Goal: Information Seeking & Learning: Learn about a topic

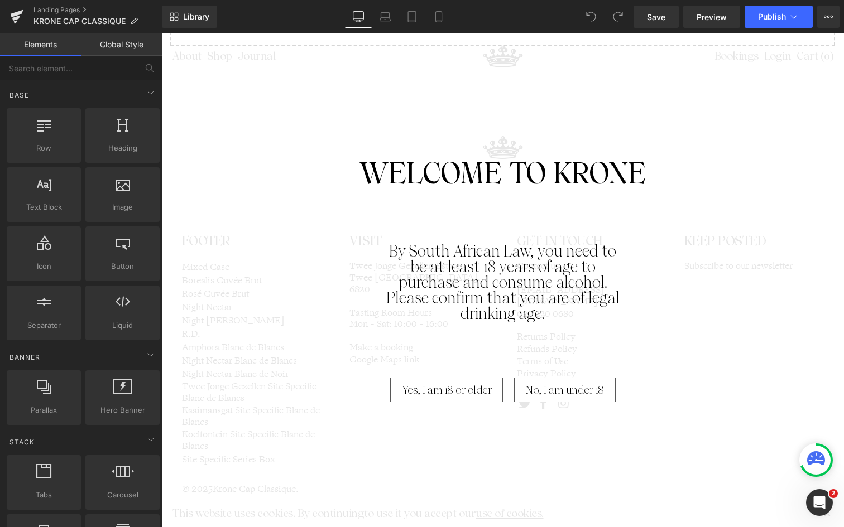
scroll to position [1319, 0]
click at [453, 386] on span "Yes, I am 18 or older" at bounding box center [447, 390] width 90 height 25
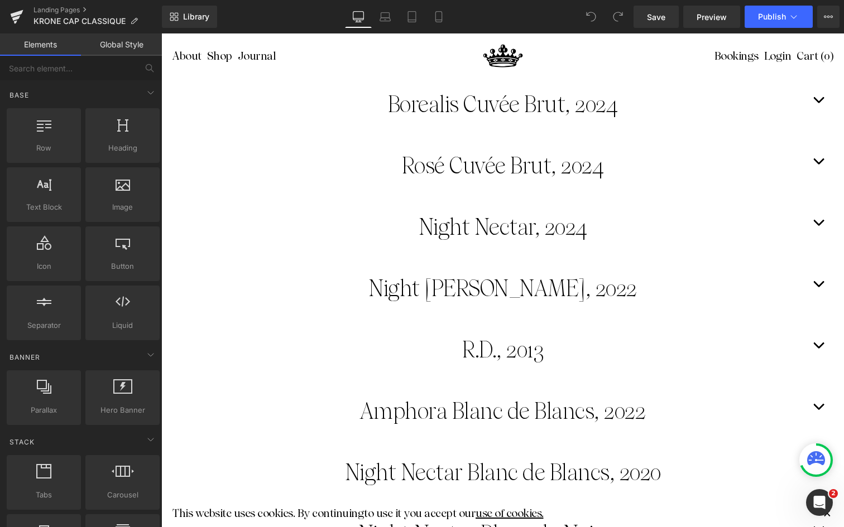
scroll to position [143, 0]
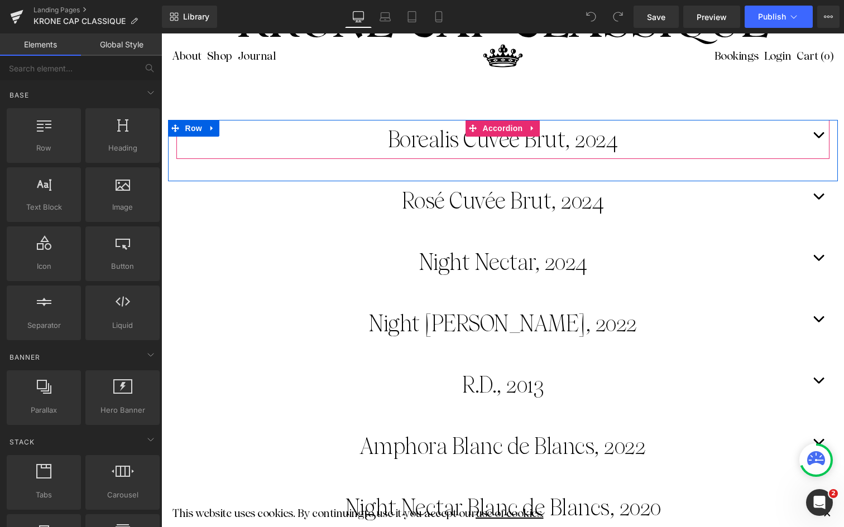
click at [817, 135] on button "button" at bounding box center [818, 139] width 22 height 39
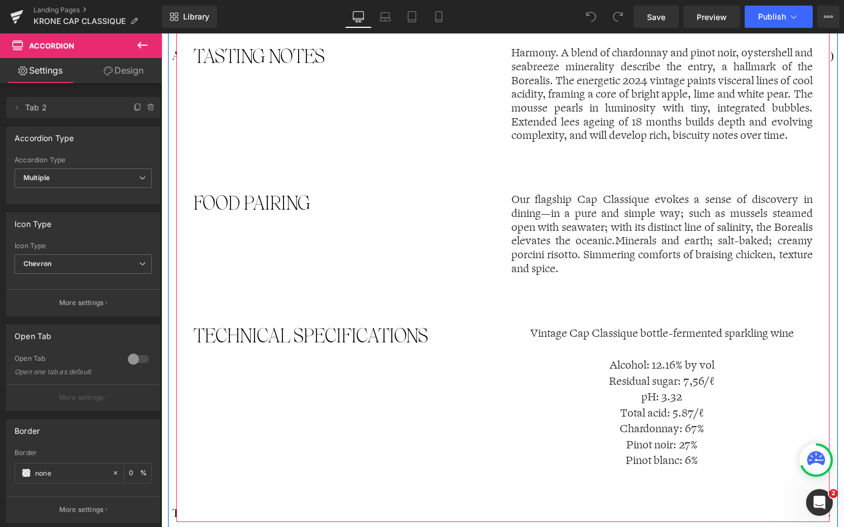
scroll to position [826, 0]
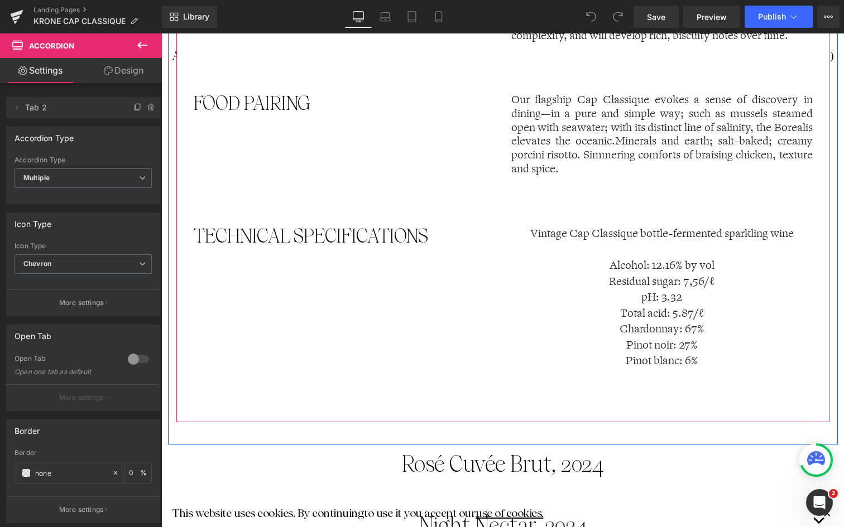
click at [648, 319] on p "Total acid: 5.87 /ℓ Chardonnay: 67% Pinot noir: 27% Pinot blanc: 6%" at bounding box center [661, 338] width 301 height 64
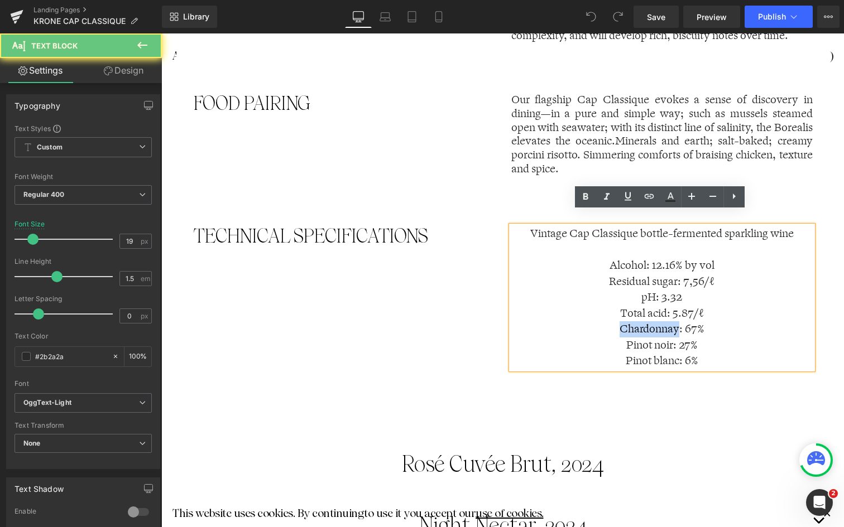
click at [648, 319] on p "Total acid: 5.87 /ℓ Chardonnay: 67% Pinot noir: 27% Pinot blanc: 6%" at bounding box center [661, 338] width 301 height 64
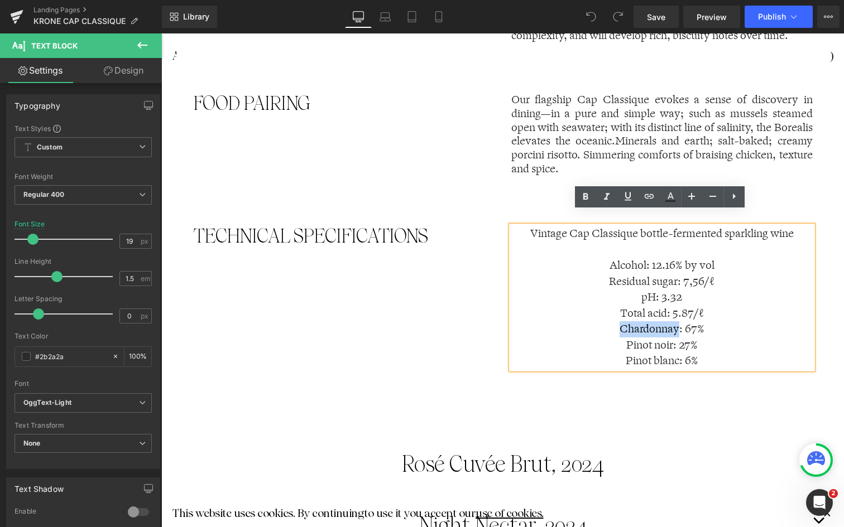
click at [628, 312] on p "Total acid: 5.87 /ℓ Chardonnay: 67% Pinot noir: 27% Pinot blanc: 6%" at bounding box center [661, 338] width 301 height 64
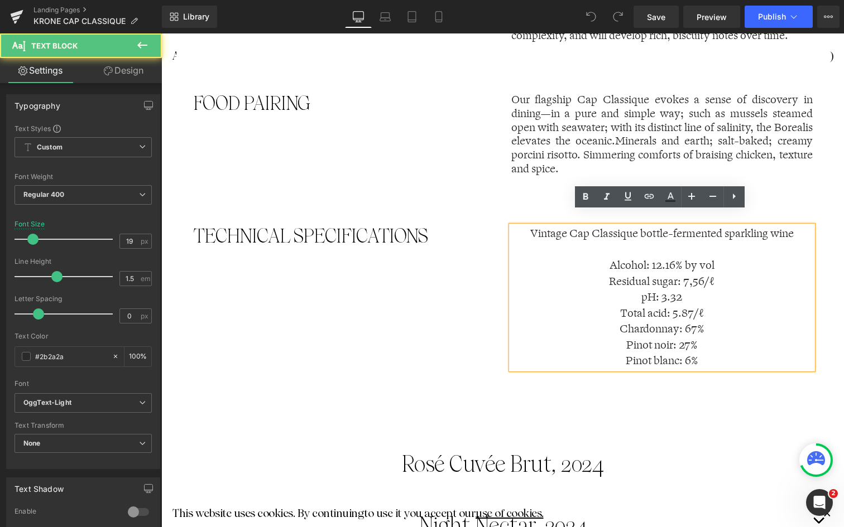
click at [617, 312] on p "Total acid: 5.87 /ℓ Chardonnay: 67% Pinot noir: 27% Pinot blanc: 6%" at bounding box center [661, 338] width 301 height 64
drag, startPoint x: 617, startPoint y: 311, endPoint x: 694, endPoint y: 342, distance: 82.7
click at [694, 342] on p "Total acid: 5.87 /ℓ Chardonnay: 67% Pinot noir: 27% Pinot blanc: 6%" at bounding box center [661, 338] width 301 height 64
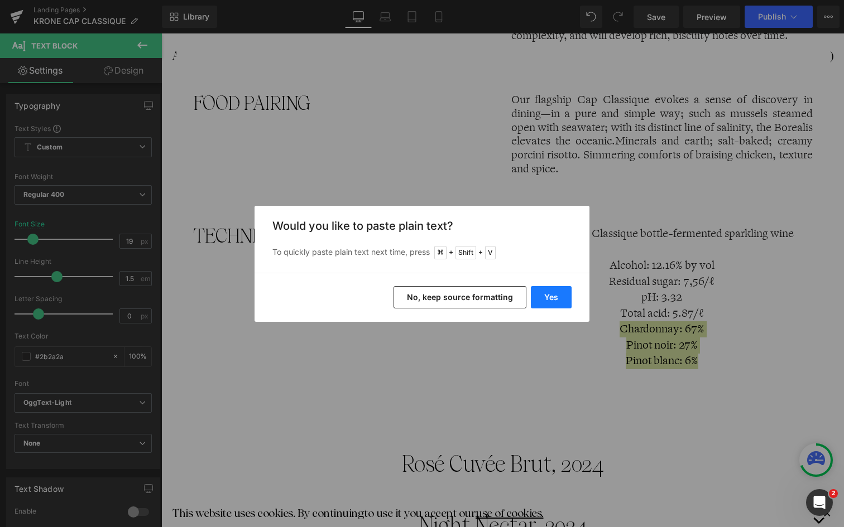
click at [555, 296] on button "Yes" at bounding box center [551, 297] width 41 height 22
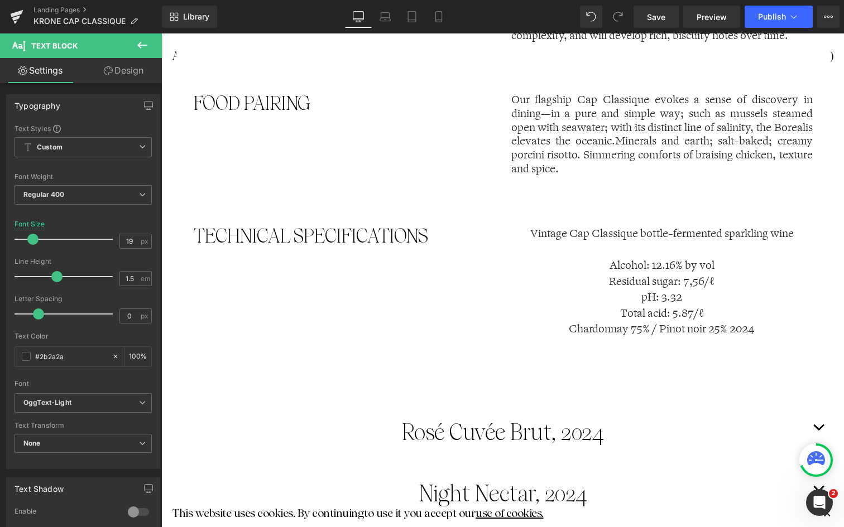
click at [655, 311] on p "Total acid: 5.87 /ℓ Chardonnay 75% / Pinot noir 25% 2024" at bounding box center [661, 322] width 301 height 32
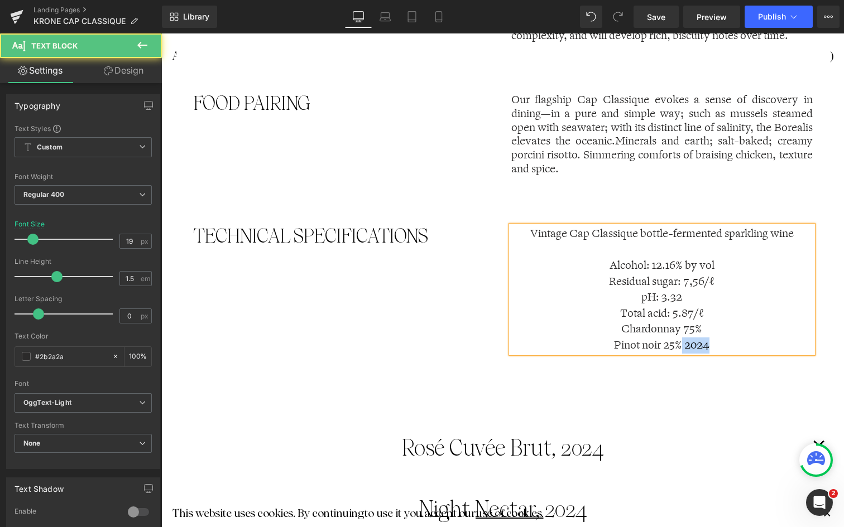
drag, startPoint x: 708, startPoint y: 325, endPoint x: 679, endPoint y: 326, distance: 28.5
click at [679, 338] on p "Pinot noir 25% 2024" at bounding box center [661, 346] width 301 height 16
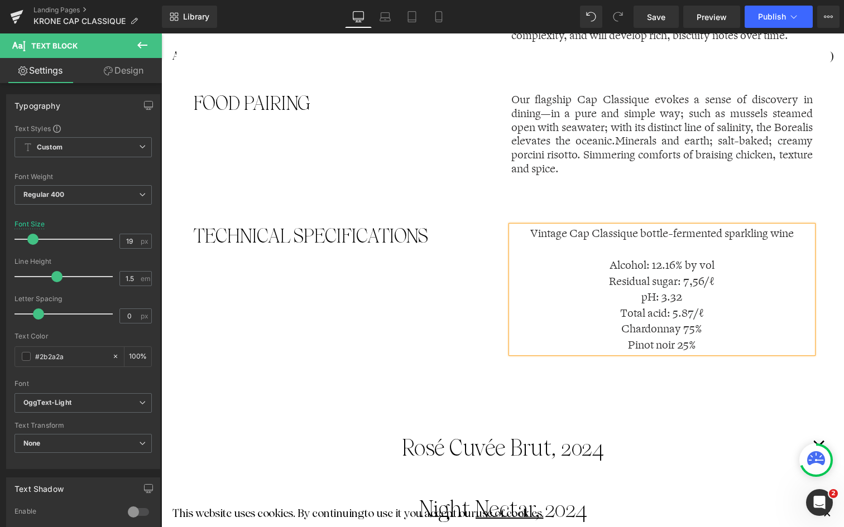
click at [677, 314] on p "Total acid: 5.87 /ℓ Chardonnay 75%" at bounding box center [661, 322] width 301 height 32
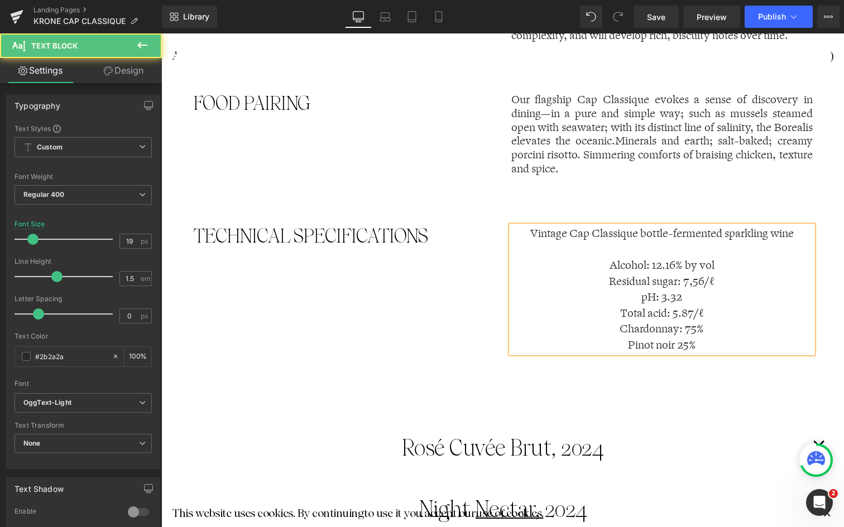
click at [670, 338] on p "Pinot noir 25%" at bounding box center [661, 346] width 301 height 16
click at [671, 338] on p "Pinot noir 25%" at bounding box center [661, 346] width 301 height 16
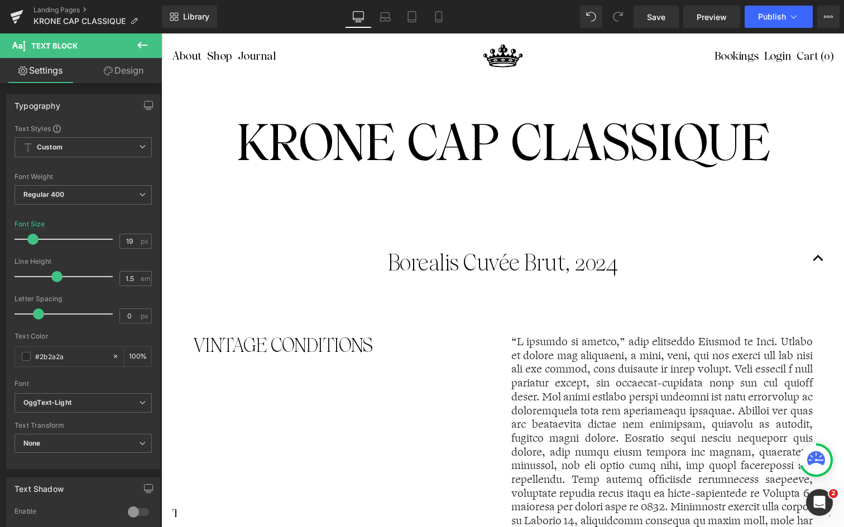
scroll to position [10, 0]
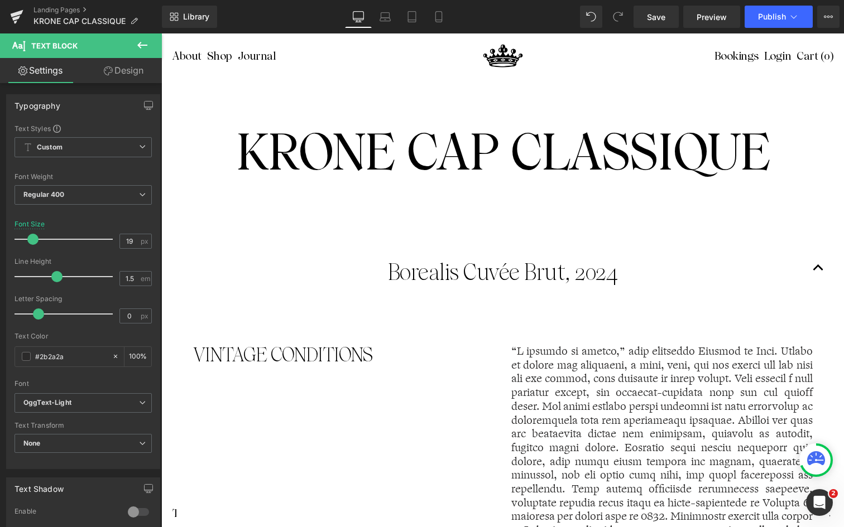
click at [814, 265] on button "button" at bounding box center [818, 272] width 22 height 39
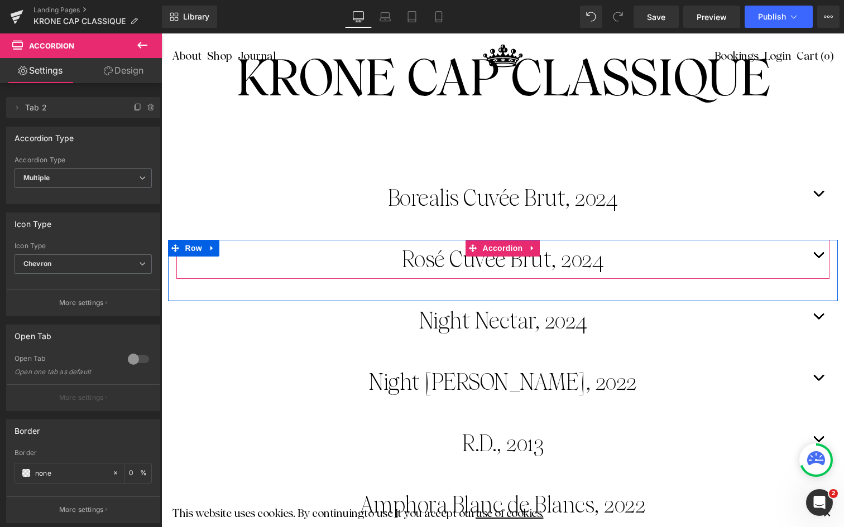
scroll to position [92, 0]
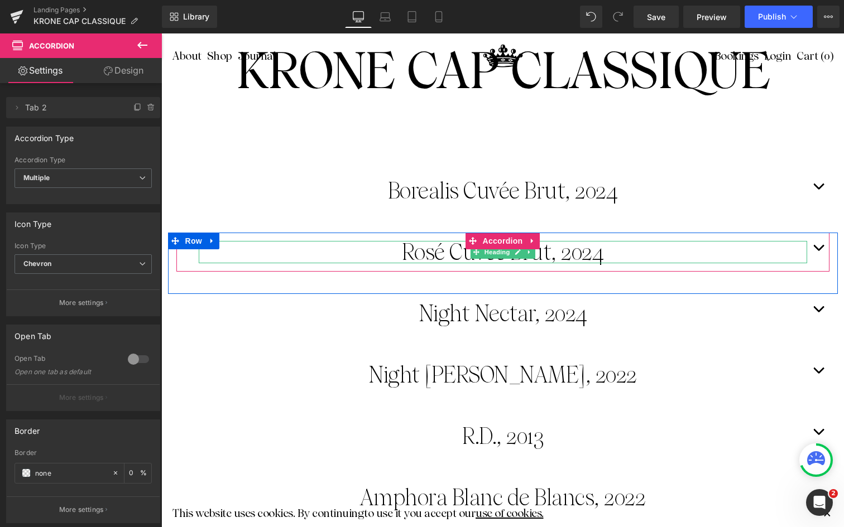
click at [512, 251] on link at bounding box center [518, 252] width 12 height 13
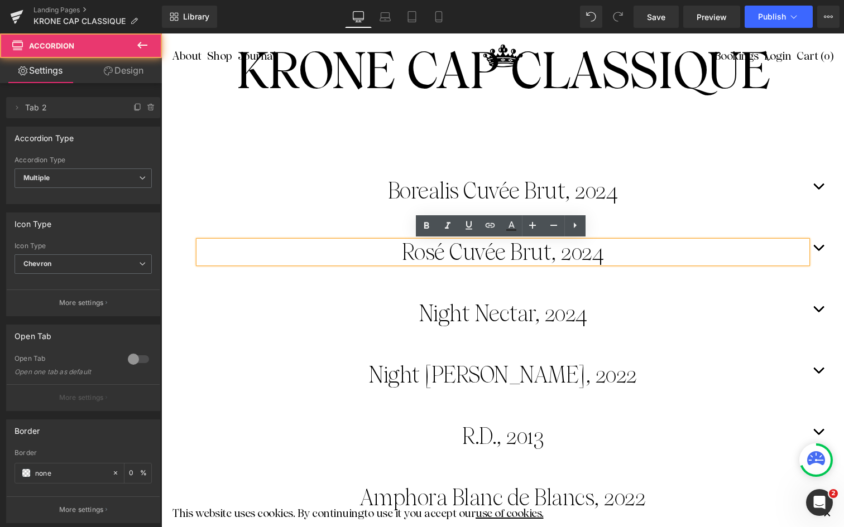
click at [819, 245] on button "button" at bounding box center [818, 252] width 22 height 39
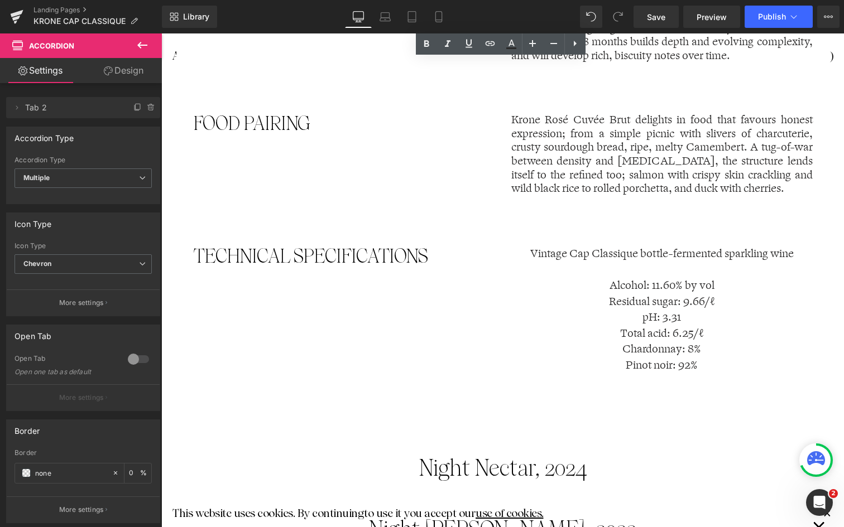
scroll to position [889, 0]
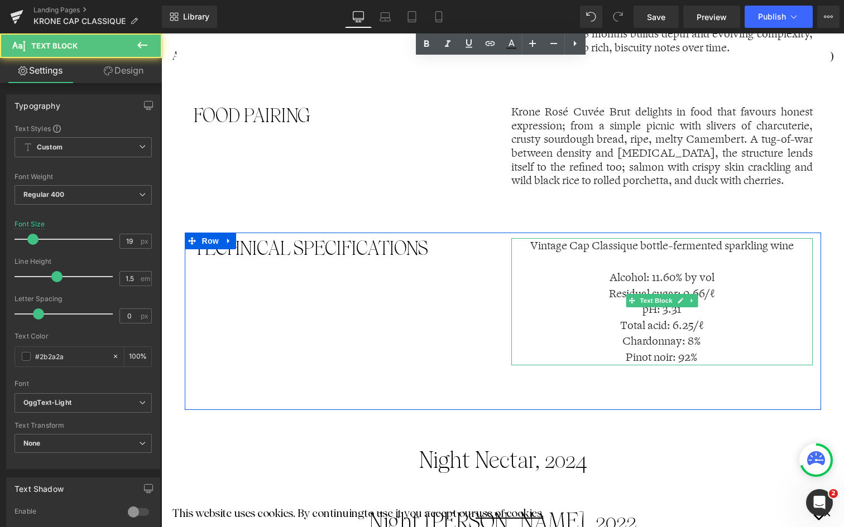
click at [645, 337] on p "Total acid: 6.25 /ℓ Chardonnay: 8% Pinot noir: 92%" at bounding box center [661, 342] width 301 height 48
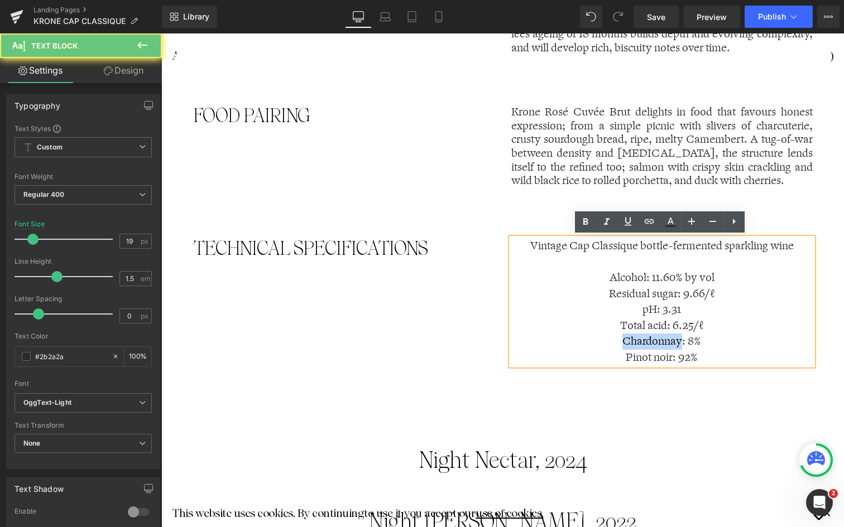
click at [623, 339] on p "Total acid: 6.25 /ℓ Chardonnay: 8% Pinot noir: 92%" at bounding box center [661, 342] width 301 height 48
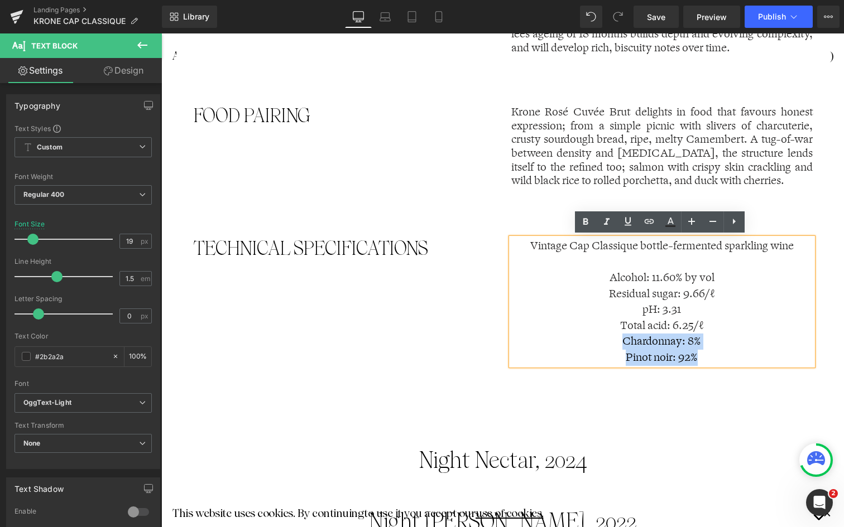
drag, startPoint x: 618, startPoint y: 338, endPoint x: 699, endPoint y: 358, distance: 83.4
click at [699, 358] on p "Total acid: 6.25 /ℓ Chardonnay: 8% Pinot noir: 92%" at bounding box center [661, 342] width 301 height 48
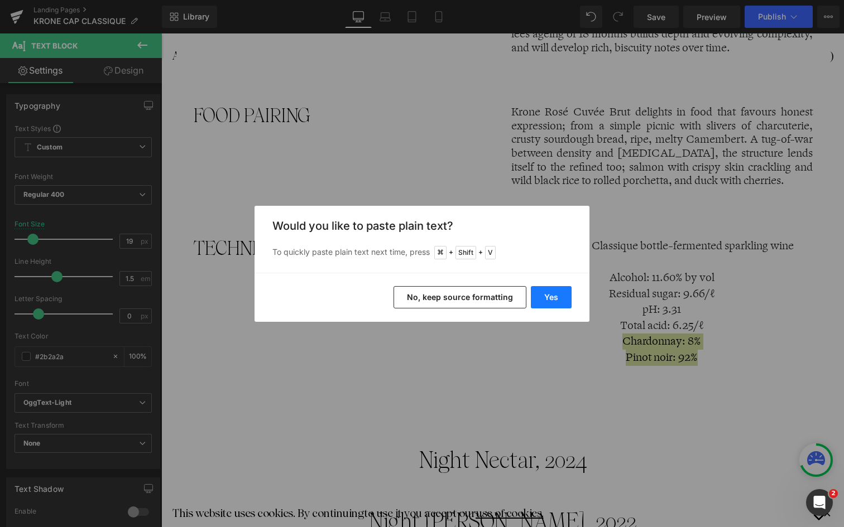
click at [549, 292] on button "Yes" at bounding box center [551, 297] width 41 height 22
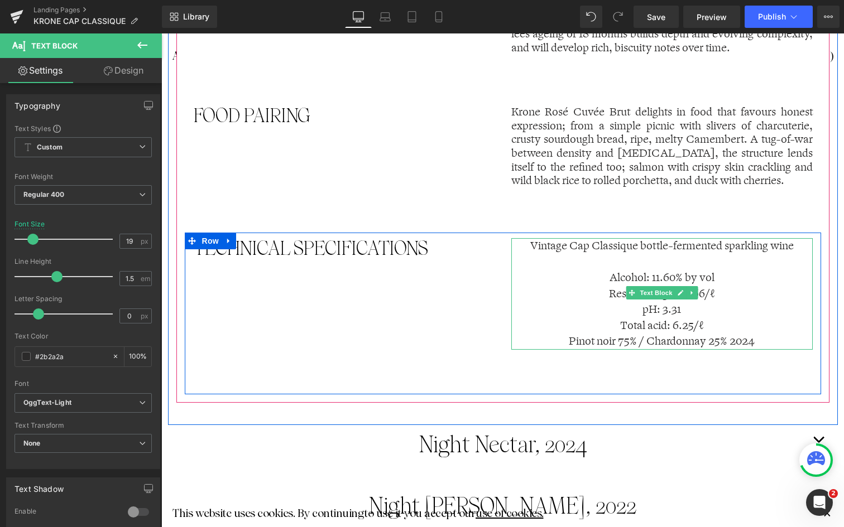
click at [614, 339] on p "Total acid: 6.25 /ℓ Pinot noir 75% / Chardonnay 25% 2024" at bounding box center [661, 334] width 301 height 32
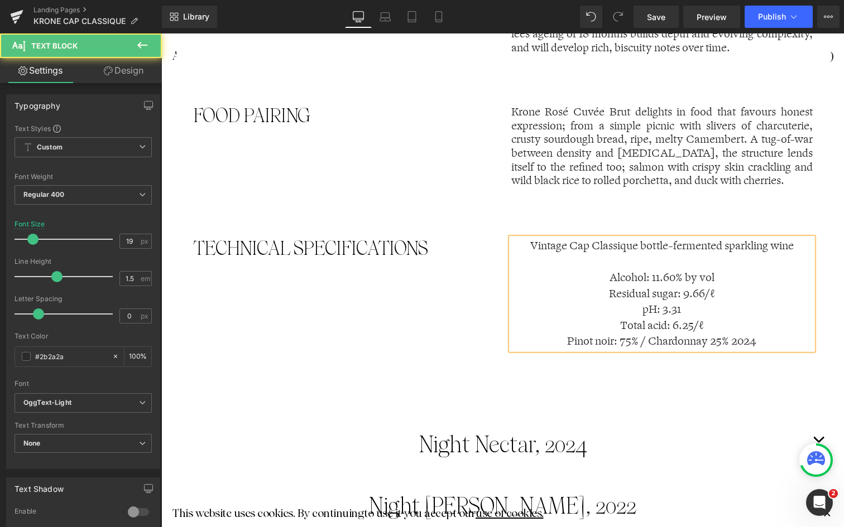
click at [645, 338] on p "Total acid: 6.25 /ℓ Pinot noir: 75% / Chardonnay 25% 2024" at bounding box center [661, 334] width 301 height 32
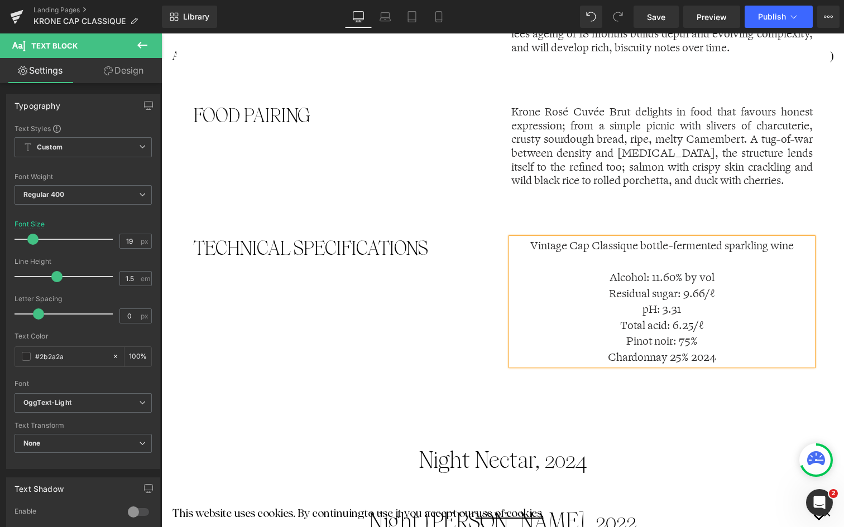
click at [665, 356] on p "Chardonnay 25% 2024" at bounding box center [661, 358] width 301 height 16
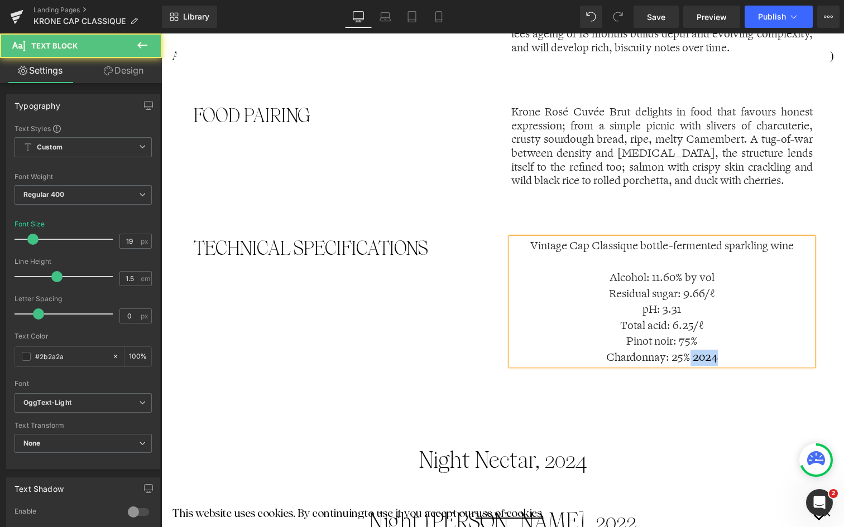
drag, startPoint x: 688, startPoint y: 353, endPoint x: 731, endPoint y: 353, distance: 43.0
click at [731, 353] on p "Chardonnay: 25% 2024" at bounding box center [661, 358] width 301 height 16
drag, startPoint x: 700, startPoint y: 335, endPoint x: 691, endPoint y: 337, distance: 9.6
click at [691, 337] on p "Total acid: 6.25 /ℓ Pinot noir: 75%" at bounding box center [661, 334] width 301 height 32
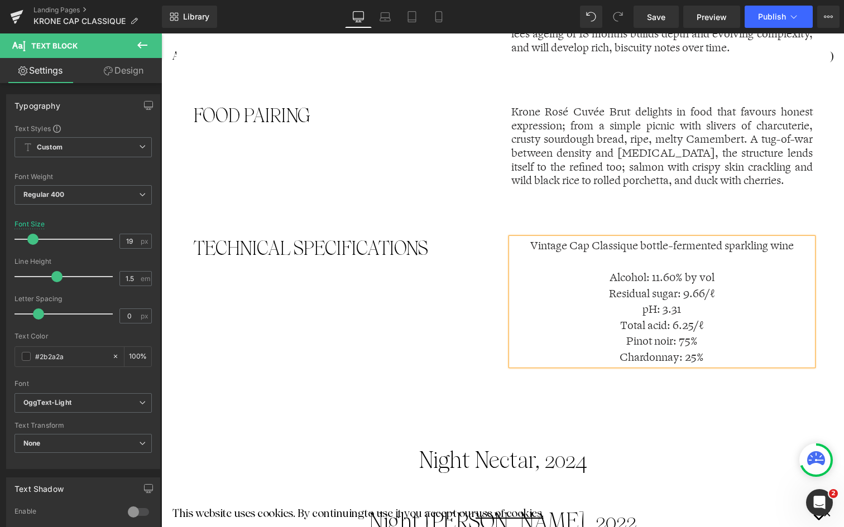
click at [621, 350] on p "Chardonnay: 25%" at bounding box center [661, 358] width 301 height 16
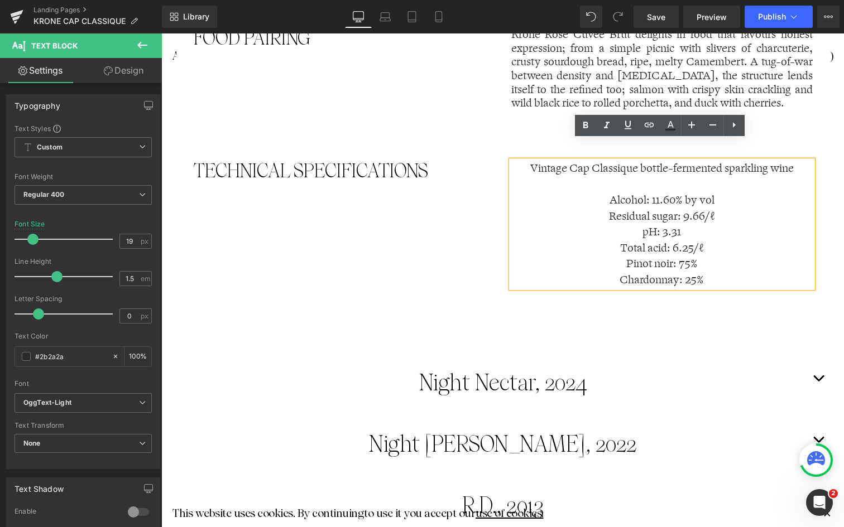
scroll to position [986, 0]
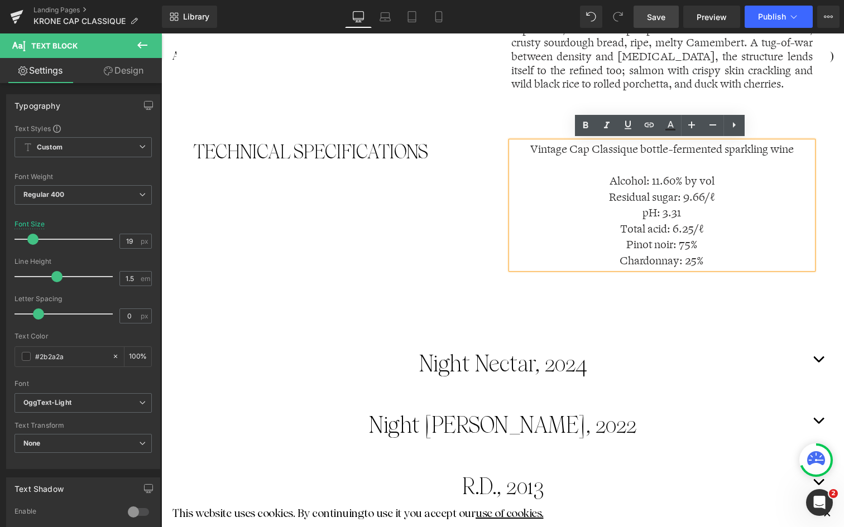
click at [656, 23] on link "Save" at bounding box center [655, 17] width 45 height 22
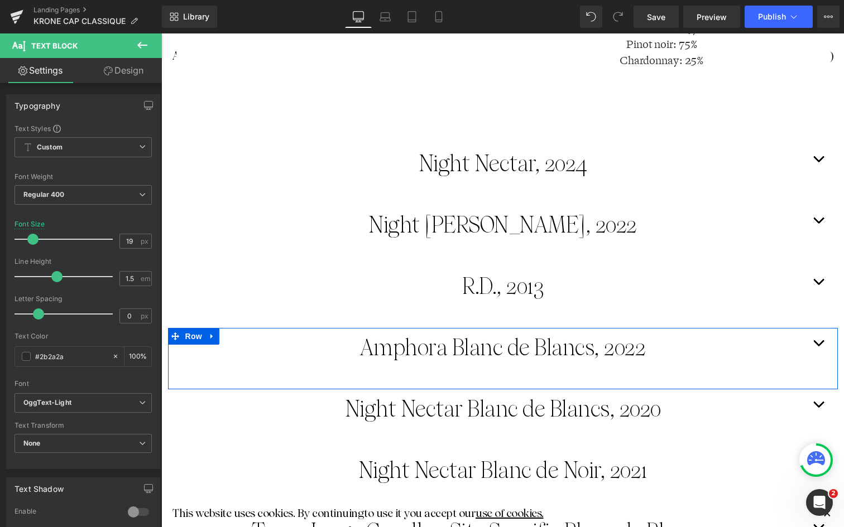
scroll to position [1189, 0]
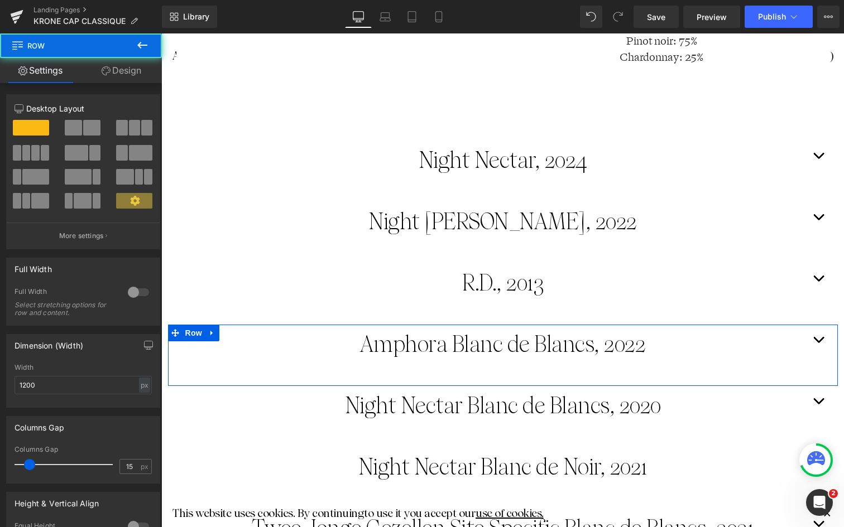
click at [539, 363] on div "Amphora Blanc de Blancs, 2022 Heading" at bounding box center [503, 355] width 670 height 61
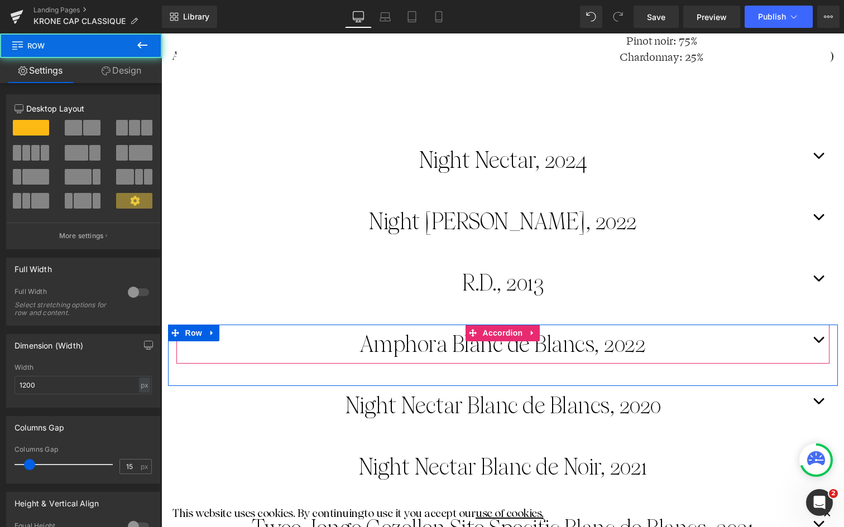
click at [820, 337] on button "button" at bounding box center [818, 344] width 22 height 39
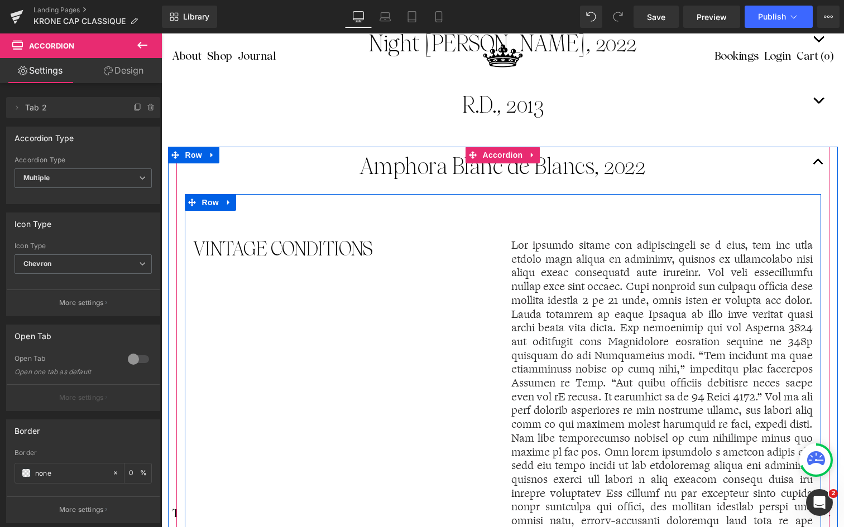
scroll to position [1371, 0]
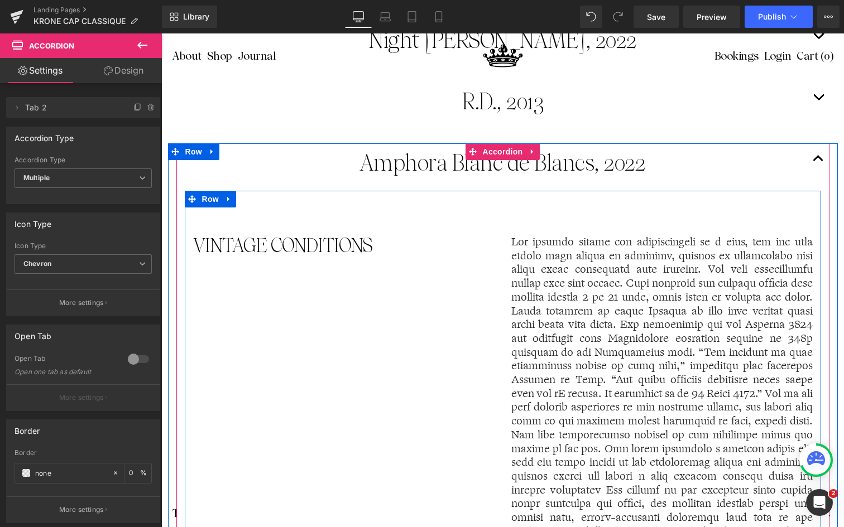
click at [539, 310] on p at bounding box center [661, 401] width 301 height 331
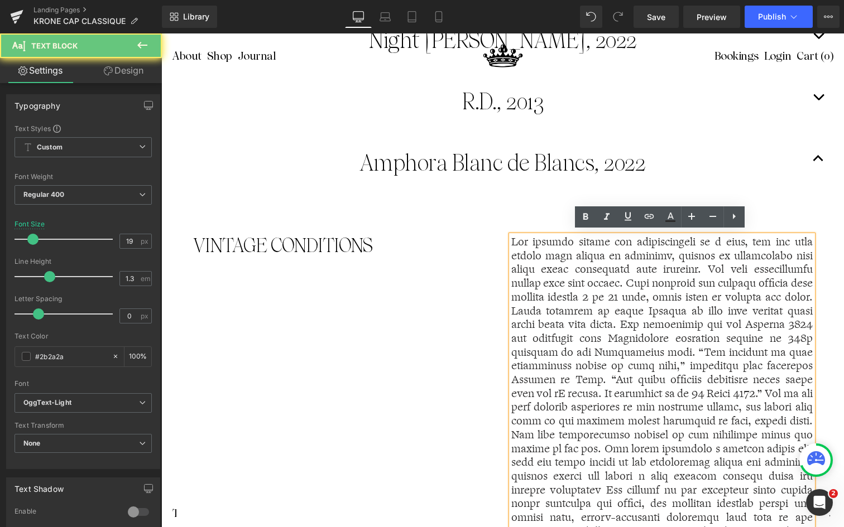
click at [539, 310] on p at bounding box center [661, 401] width 301 height 331
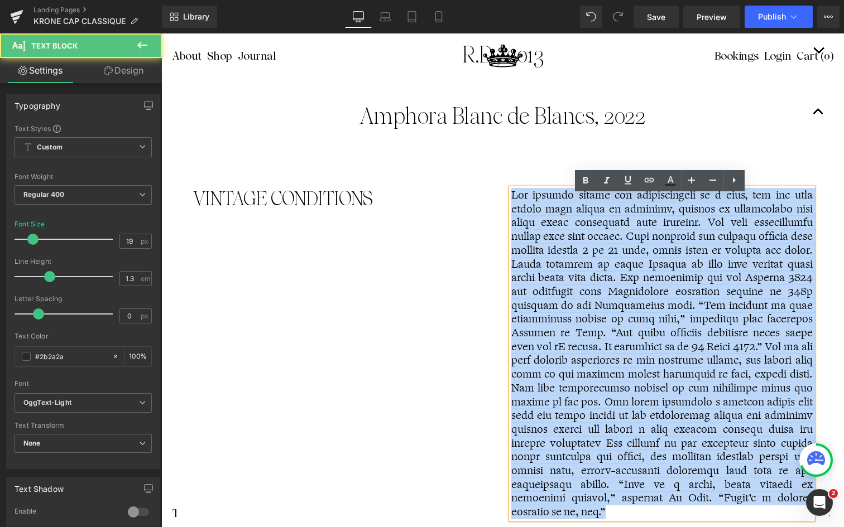
scroll to position [1447, 0]
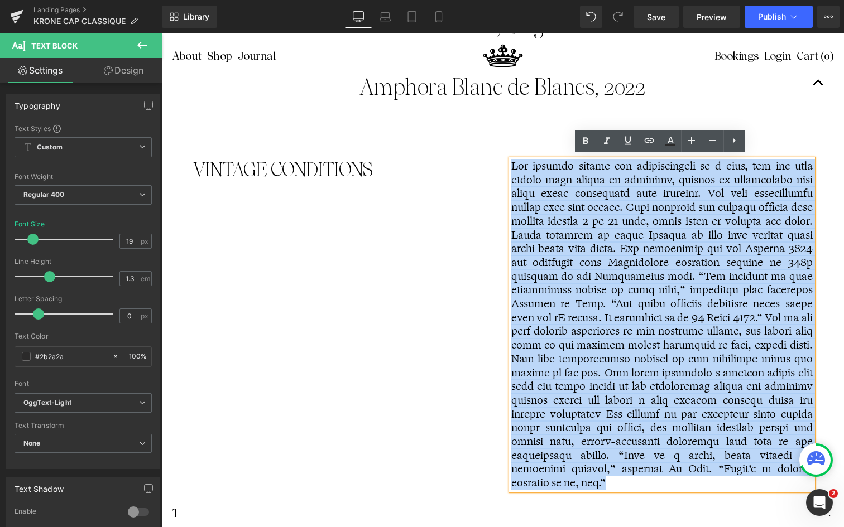
drag, startPoint x: 510, startPoint y: 239, endPoint x: 647, endPoint y: 475, distance: 273.1
click at [647, 475] on p at bounding box center [661, 325] width 301 height 331
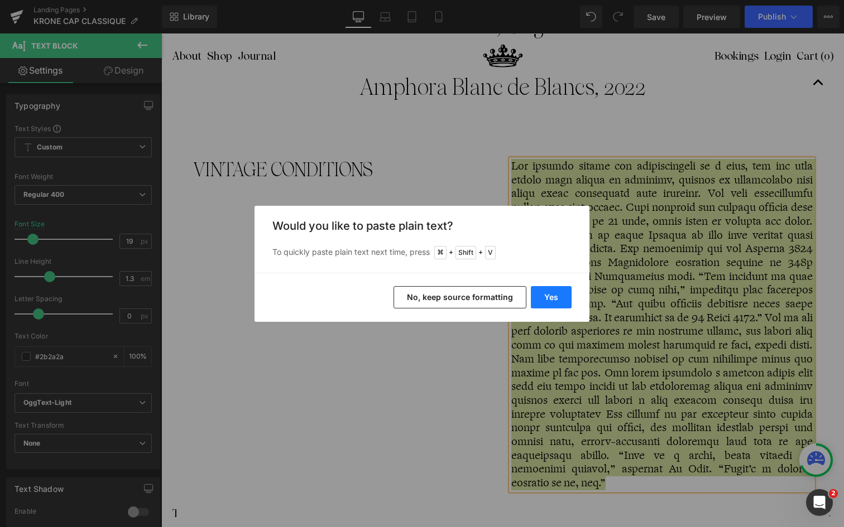
click at [555, 304] on button "Yes" at bounding box center [551, 297] width 41 height 22
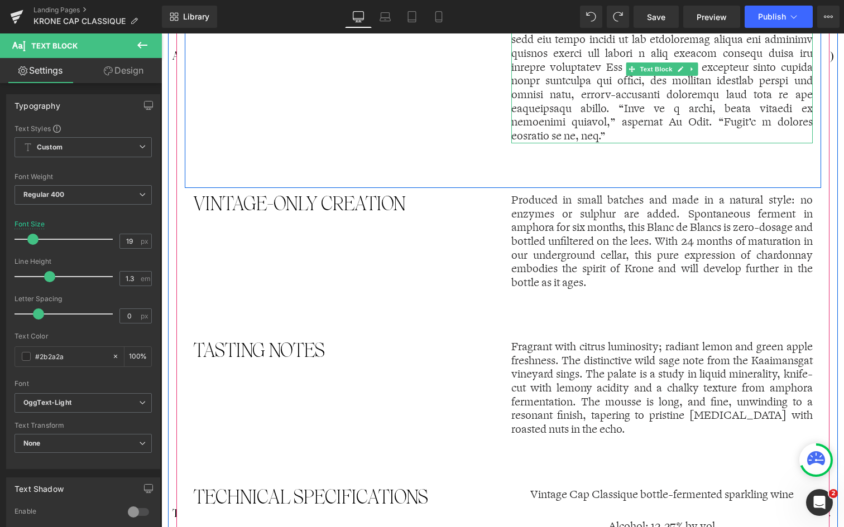
scroll to position [1815, 0]
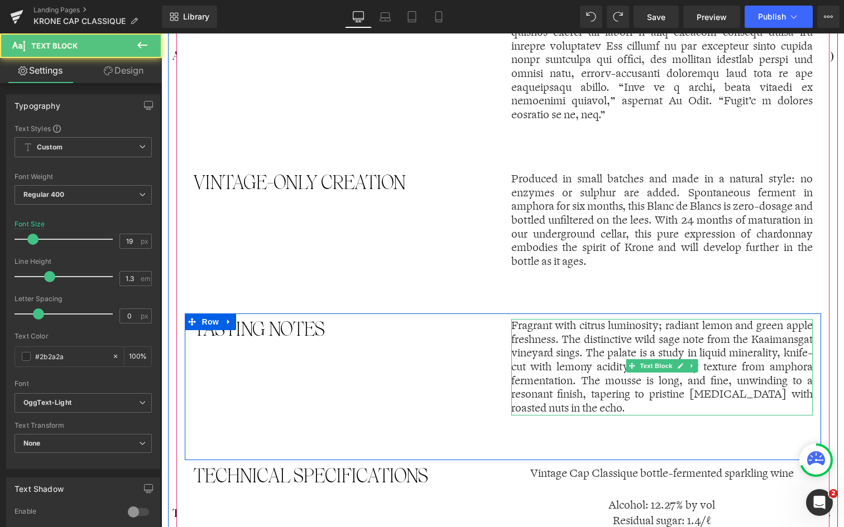
click at [542, 341] on p "Fragrant with citrus luminosity; radiant lemon and green apple freshness. The d…" at bounding box center [661, 367] width 301 height 97
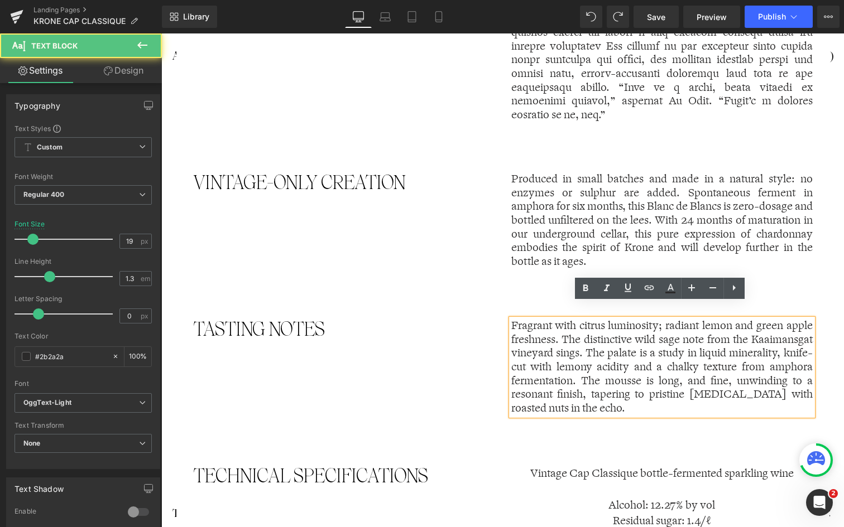
click at [542, 339] on p "Fragrant with citrus luminosity; radiant lemon and green apple freshness. The d…" at bounding box center [661, 367] width 301 height 97
click at [515, 319] on p "Fragrant with citrus luminosity; radiant lemon and green apple freshness. The d…" at bounding box center [661, 367] width 301 height 97
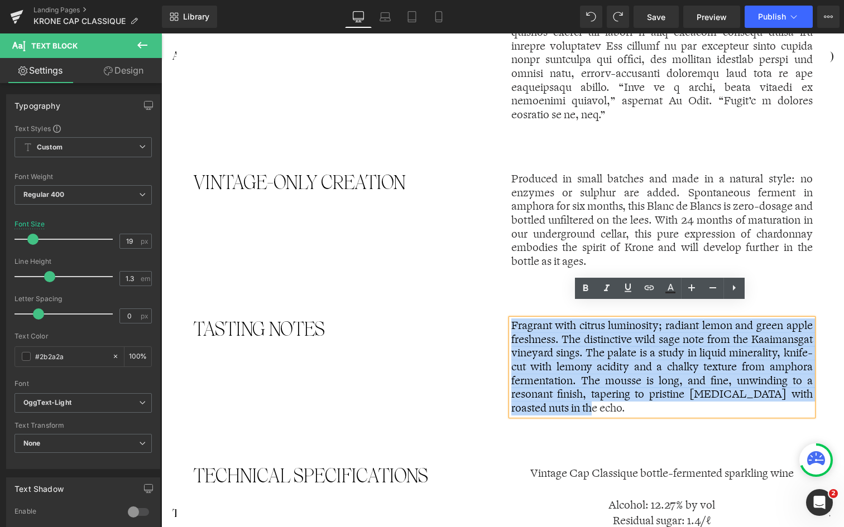
drag, startPoint x: 509, startPoint y: 309, endPoint x: 602, endPoint y: 391, distance: 124.5
click at [602, 391] on p "Fragrant with citrus luminosity; radiant lemon and green apple freshness. The d…" at bounding box center [661, 367] width 301 height 97
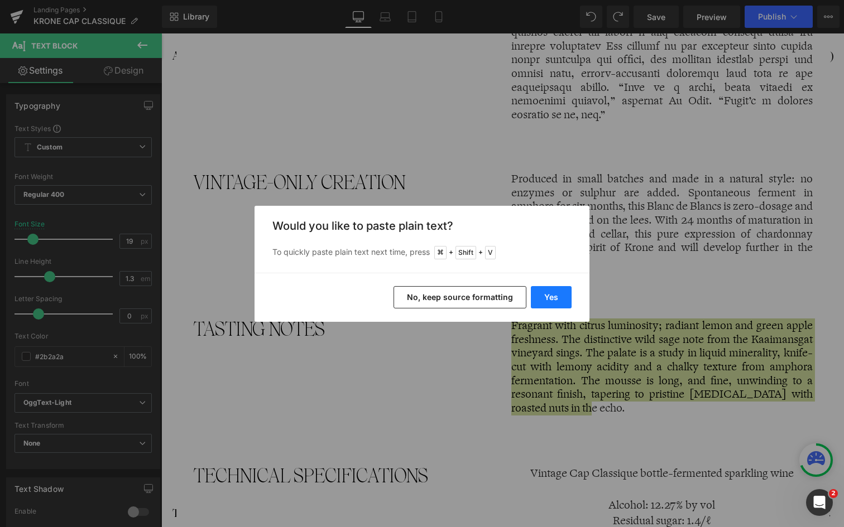
click at [560, 296] on button "Yes" at bounding box center [551, 297] width 41 height 22
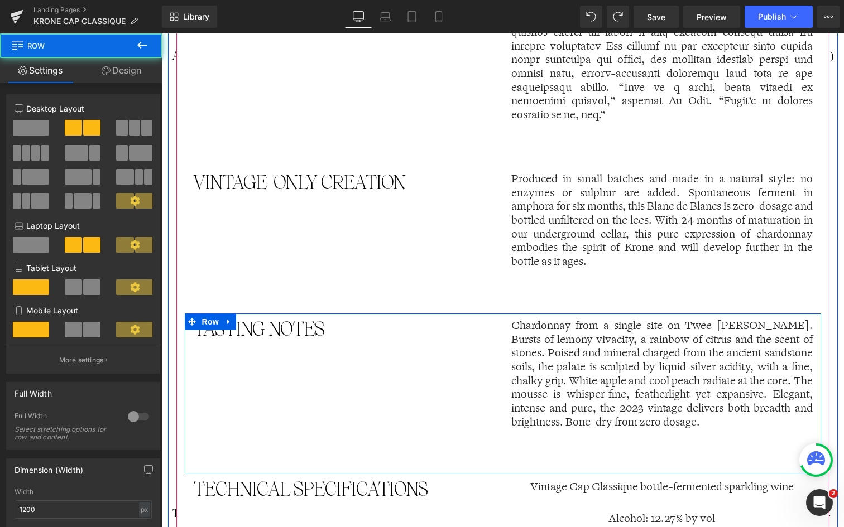
click at [483, 391] on div "TASTING NOTES Text Block Chardonnay from a single site on Twee Jonge Gezellen. …" at bounding box center [503, 394] width 636 height 161
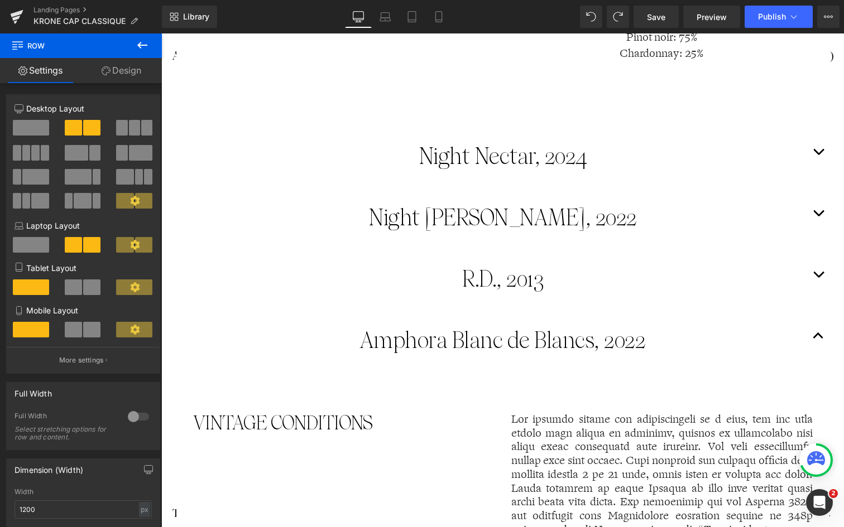
scroll to position [1161, 0]
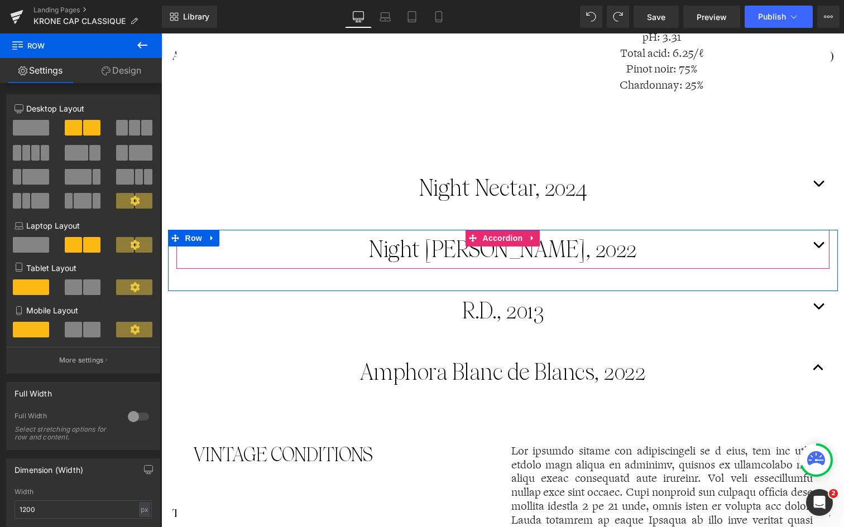
click at [814, 243] on button "button" at bounding box center [818, 249] width 22 height 39
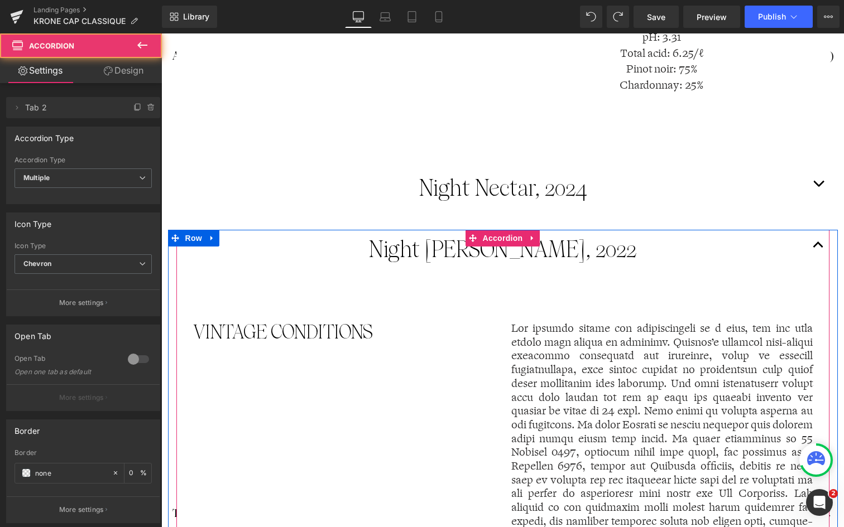
click at [814, 243] on button "button" at bounding box center [818, 249] width 22 height 39
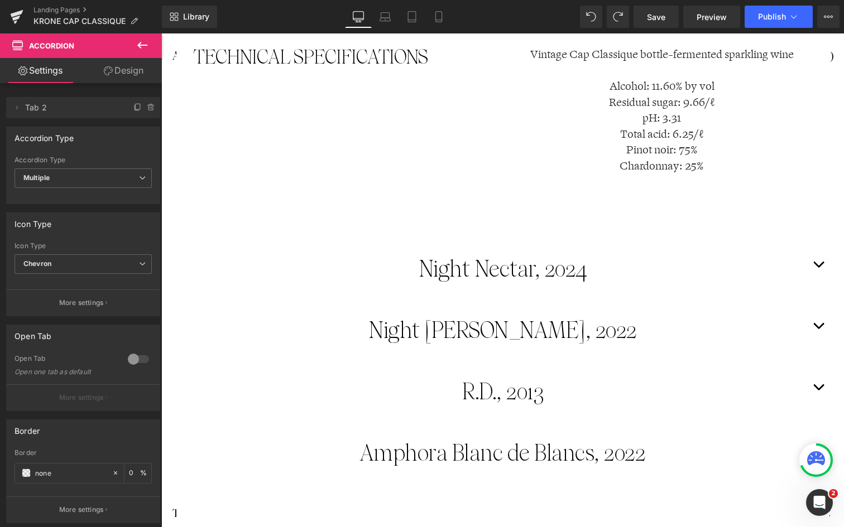
scroll to position [1079, 0]
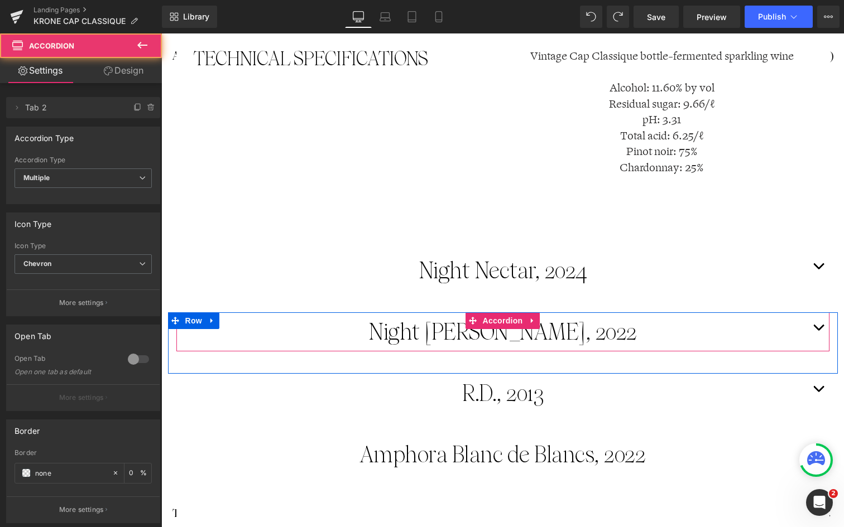
click at [811, 323] on button "button" at bounding box center [818, 332] width 22 height 39
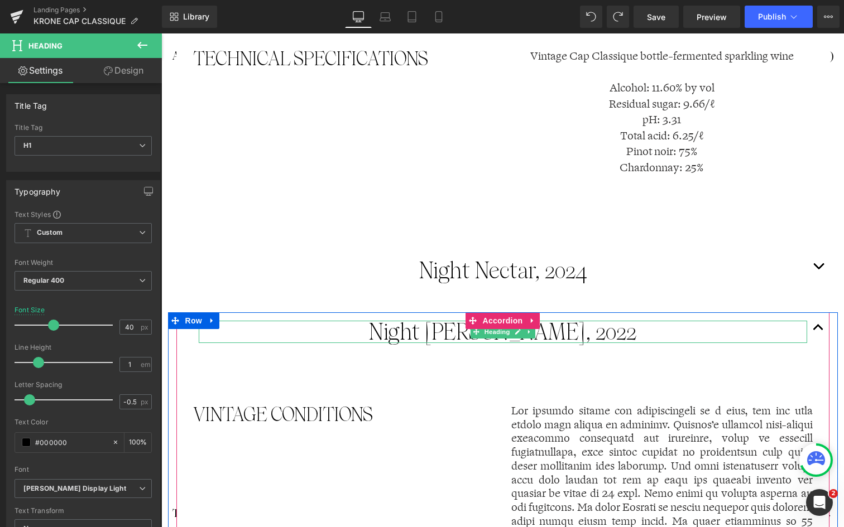
click at [605, 337] on div "Night [PERSON_NAME], 2022 Heading" at bounding box center [503, 332] width 608 height 22
click at [605, 337] on h1 "Night [PERSON_NAME], 2022" at bounding box center [503, 332] width 608 height 22
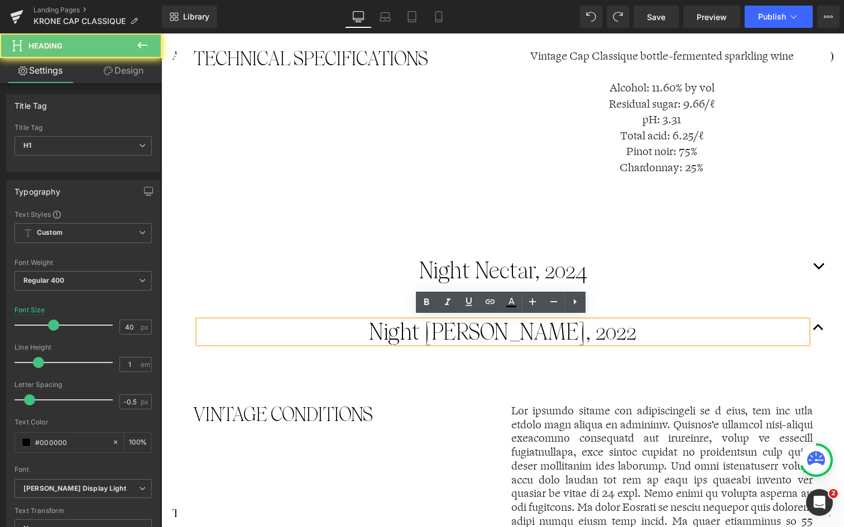
click at [607, 332] on h1 "Night [PERSON_NAME], 2022" at bounding box center [503, 332] width 608 height 22
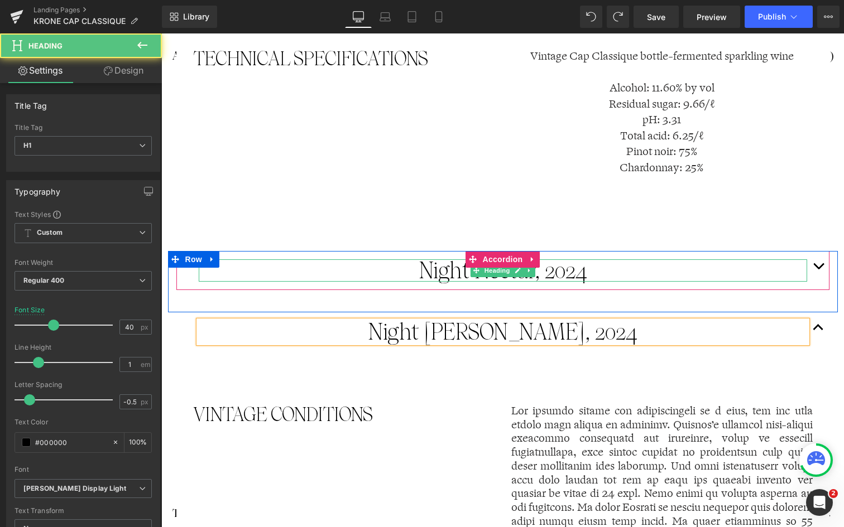
click at [618, 272] on h1 "Night Nectar, 2024" at bounding box center [503, 271] width 608 height 22
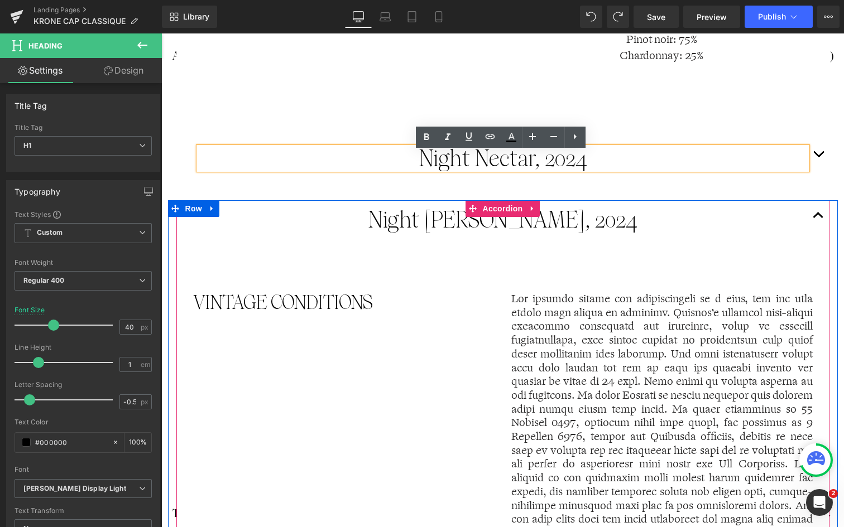
scroll to position [1183, 0]
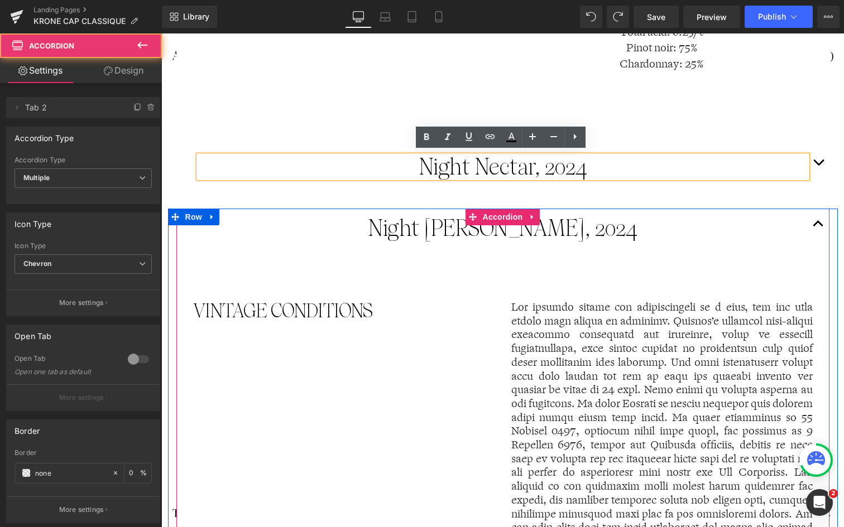
click at [813, 218] on button "button" at bounding box center [818, 228] width 22 height 39
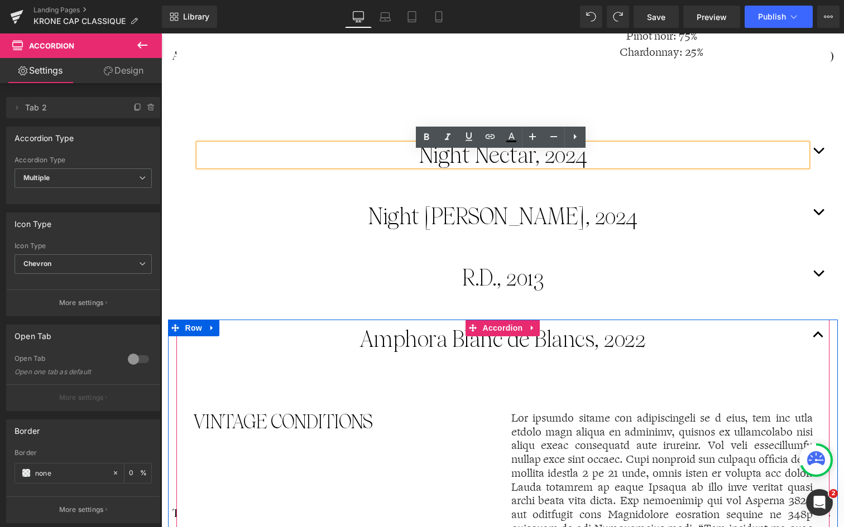
scroll to position [1200, 0]
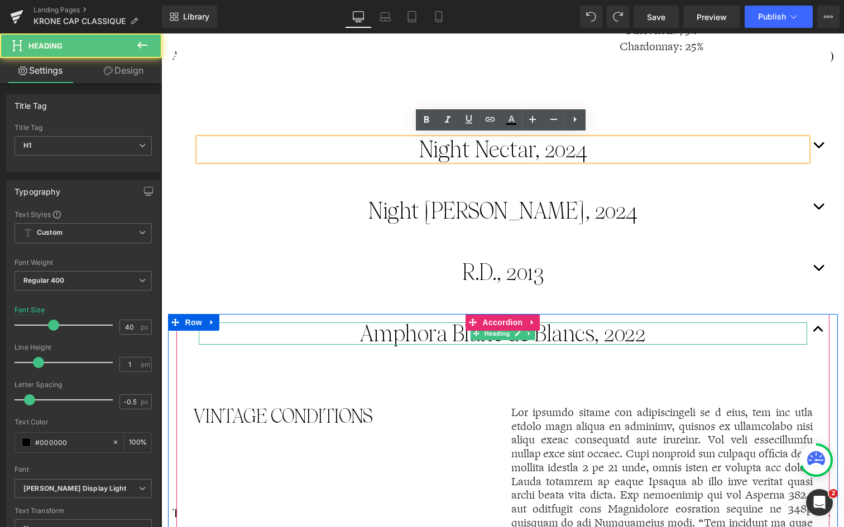
click at [640, 335] on h1 "Amphora Blanc de Blancs, 2022" at bounding box center [503, 334] width 608 height 22
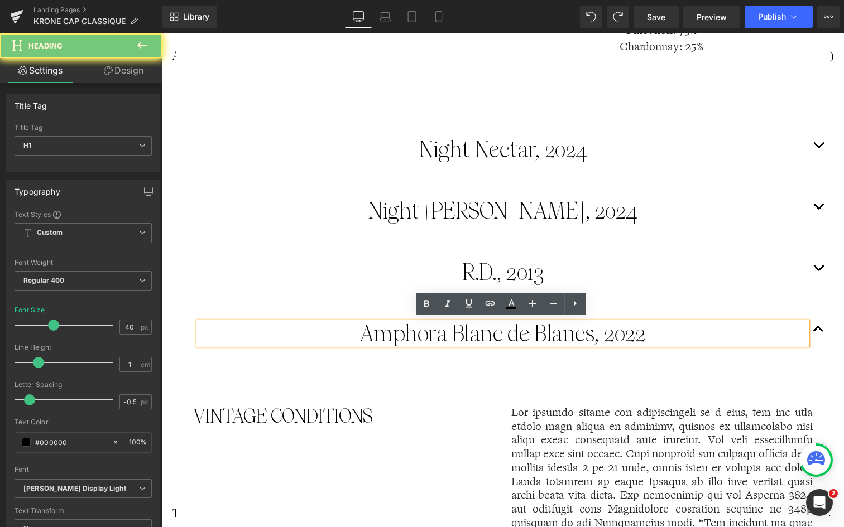
click at [643, 333] on h1 "Amphora Blanc de Blancs, 2022" at bounding box center [503, 334] width 608 height 22
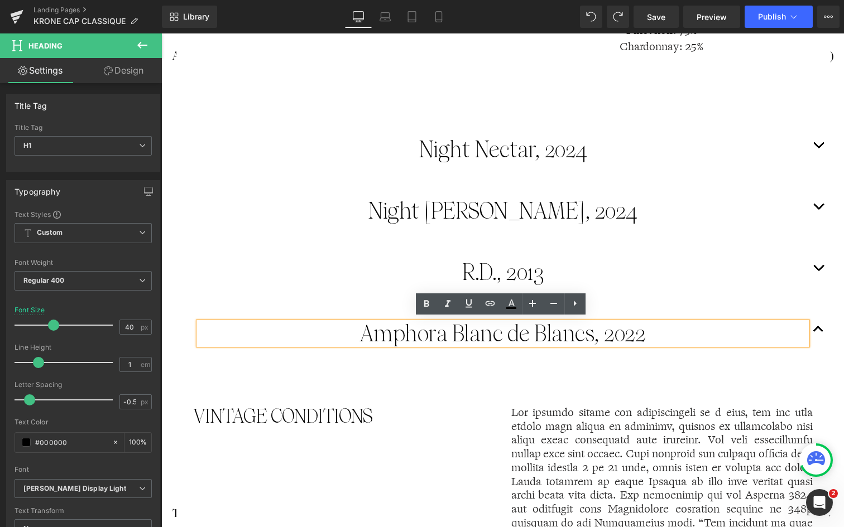
click at [643, 333] on h1 "Amphora Blanc de Blancs, 2022" at bounding box center [503, 334] width 608 height 22
click at [649, 333] on h1 "Amphora Blanc de Blancs, 2022" at bounding box center [503, 334] width 608 height 22
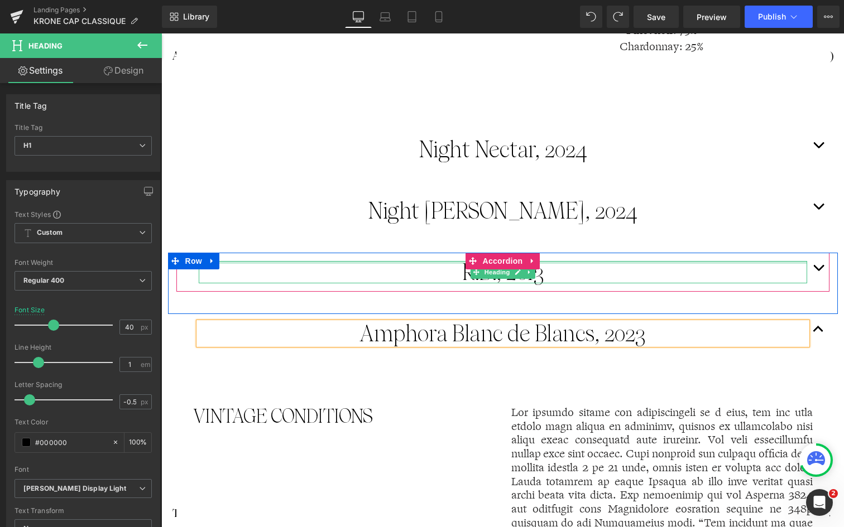
click at [635, 261] on div at bounding box center [503, 262] width 608 height 3
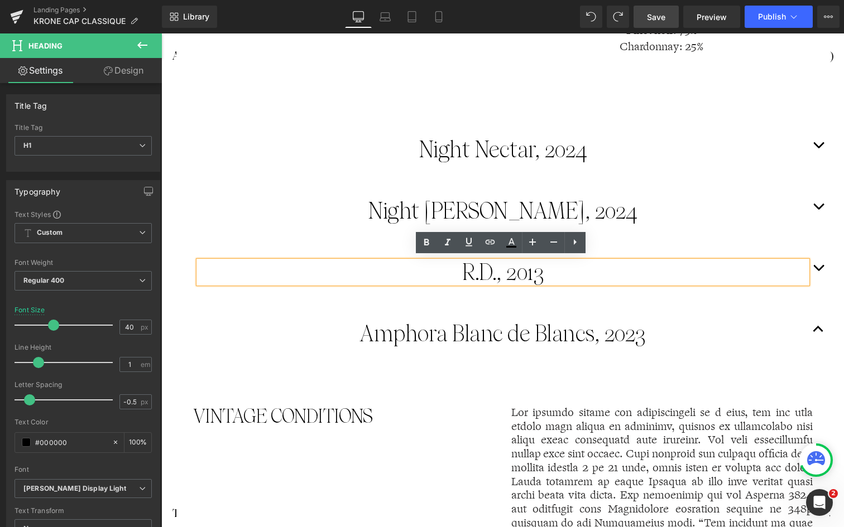
click at [662, 21] on span "Save" at bounding box center [656, 17] width 18 height 12
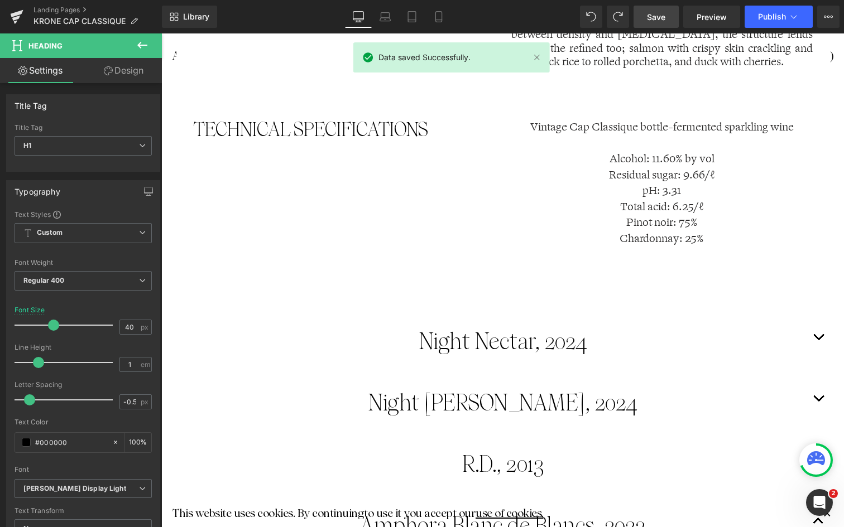
scroll to position [1000, 0]
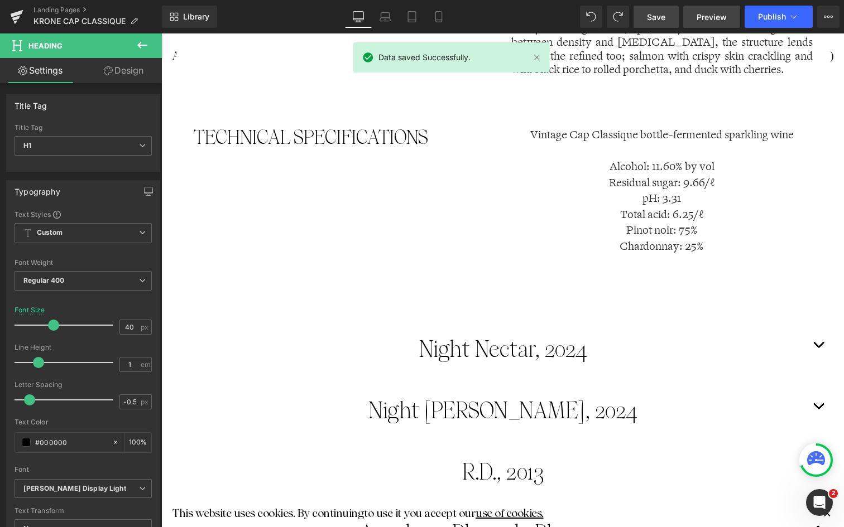
click at [705, 21] on span "Preview" at bounding box center [712, 17] width 30 height 12
